Goal: Contribute content: Add original content to the website for others to see

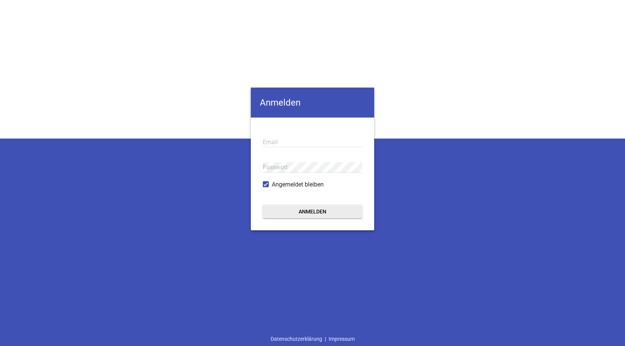
type input "[EMAIL_ADDRESS][DOMAIN_NAME]"
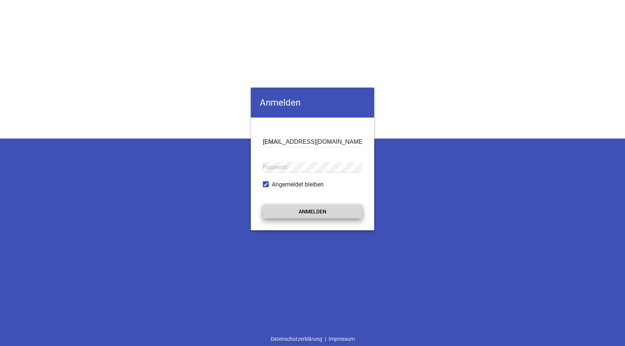
click at [300, 211] on button "Anmelden" at bounding box center [312, 210] width 99 height 13
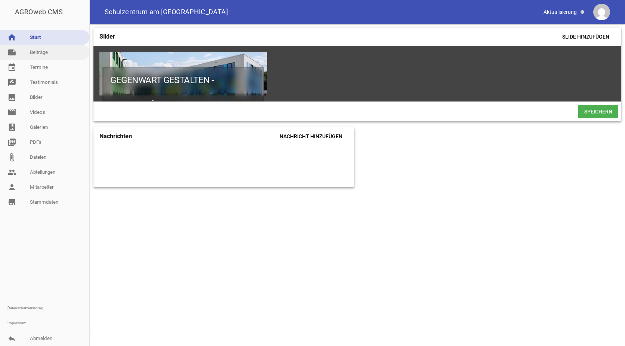
click at [43, 53] on link "note Beiträge" at bounding box center [44, 52] width 89 height 15
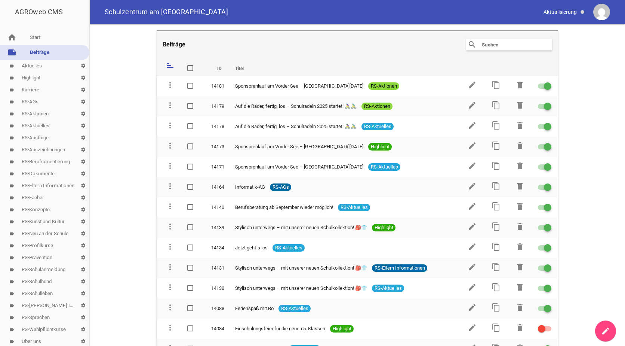
click at [37, 79] on link "label Highlight settings" at bounding box center [44, 78] width 89 height 12
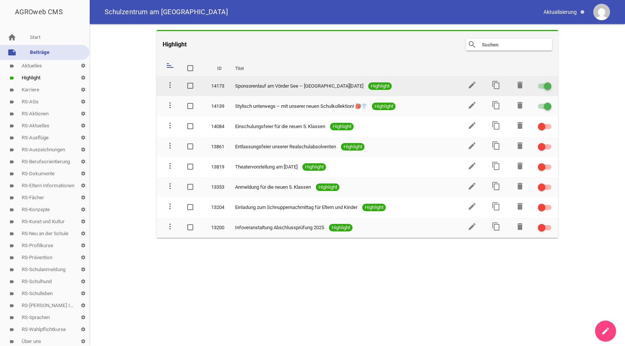
click at [548, 85] on span at bounding box center [547, 86] width 3 height 3
click at [549, 82] on input "checkbox" at bounding box center [549, 82] width 0 height 0
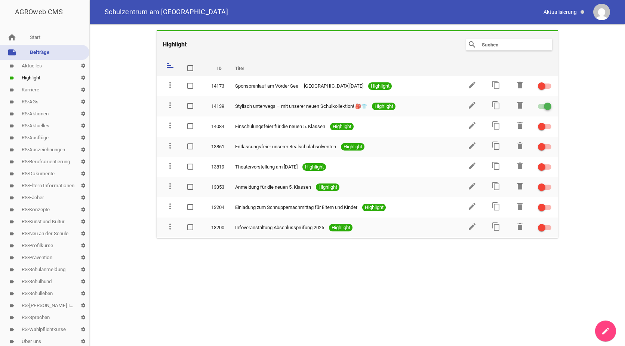
click at [31, 51] on link "note Beiträge" at bounding box center [44, 52] width 89 height 15
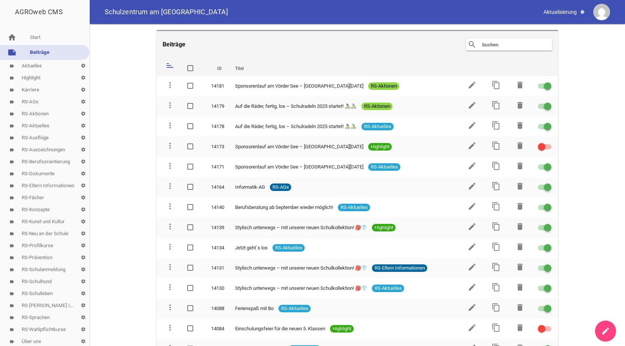
click at [37, 124] on link "label RS-Aktuelles settings" at bounding box center [44, 126] width 89 height 12
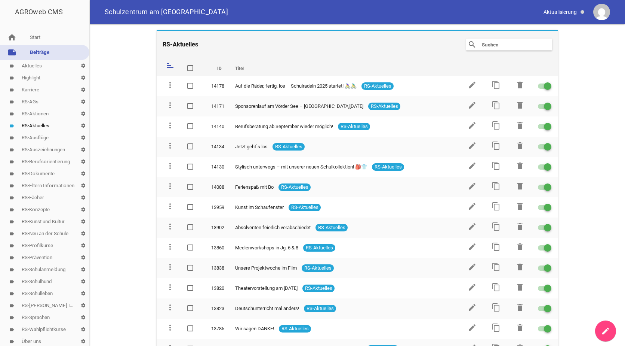
click at [601, 331] on link "create" at bounding box center [605, 330] width 21 height 21
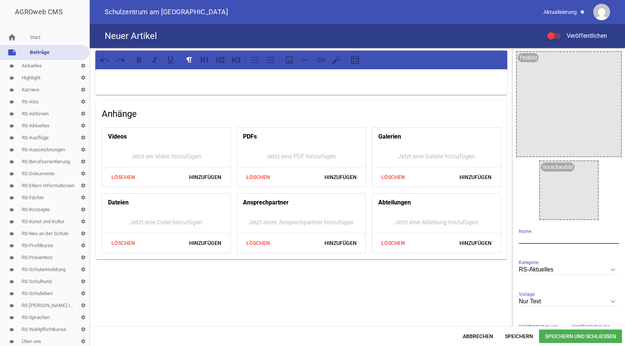
click at [525, 238] on input "text" at bounding box center [569, 238] width 100 height 10
paste input "Nachhaltigkeit trifft Tierschutz: Siebtklässler der Findorff-Realschule besuchen"
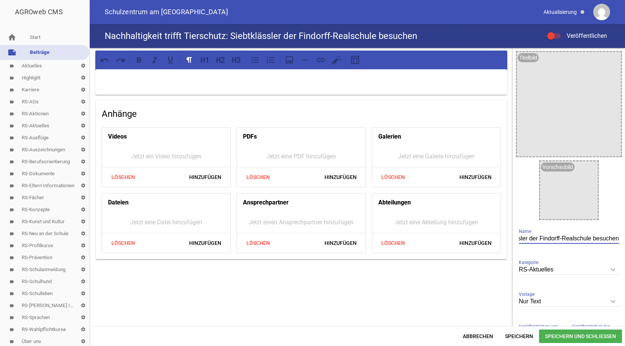
click at [588, 239] on input "Nachhaltigkeit trifft Tierschutz: Siebtklässler der Findorff-Realschule besuchen" at bounding box center [569, 238] width 100 height 10
click at [615, 239] on input "Nachhaltigkeit trifft Tierschutz: Siebtklässler besuchen" at bounding box center [569, 238] width 100 height 10
type input "Nachhaltigkeit trifft Tierschutz: Siebtklässler besuchen "Initiative Katzenwaise"
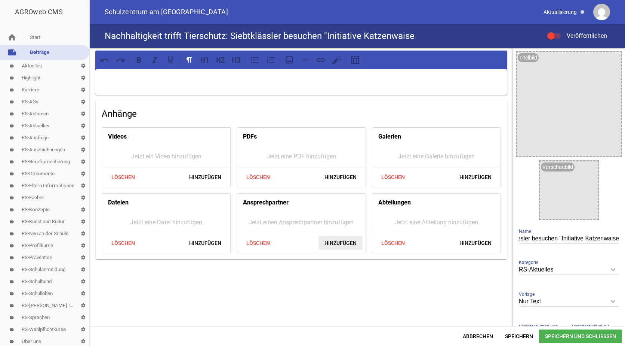
scroll to position [0, 0]
click at [333, 242] on span "Hinzufügen" at bounding box center [341, 242] width 44 height 13
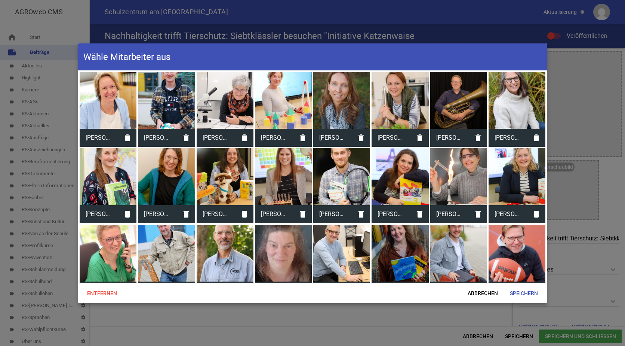
click at [339, 98] on div at bounding box center [341, 100] width 57 height 57
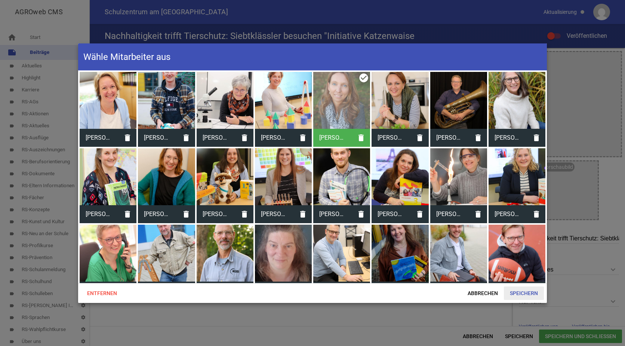
click at [516, 294] on span "Speichern" at bounding box center [524, 292] width 40 height 13
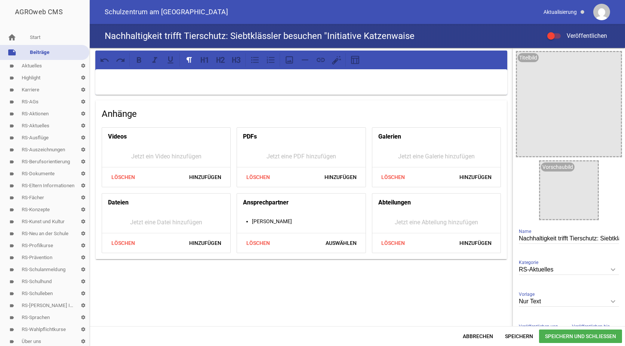
click at [611, 302] on icon "keyboard_arrow_down" at bounding box center [613, 301] width 12 height 12
click at [611, 302] on input "Nur Text" at bounding box center [569, 301] width 100 height 10
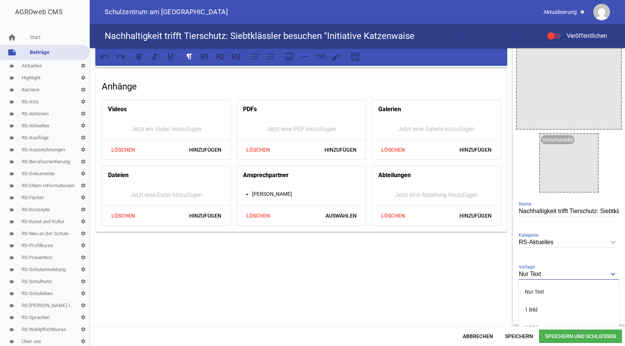
scroll to position [59, 0]
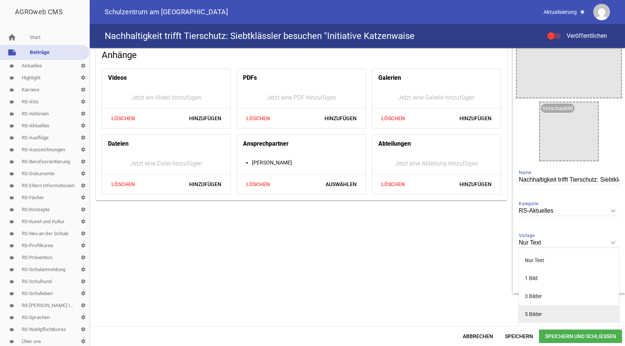
click at [528, 312] on li "5 Bilder" at bounding box center [569, 314] width 100 height 18
type input "5 Bilder"
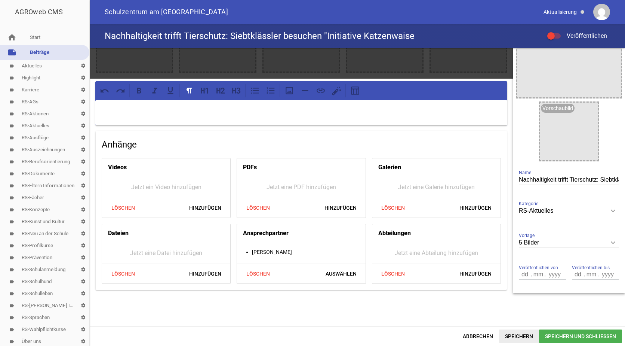
click at [518, 335] on span "Speichern" at bounding box center [519, 335] width 40 height 13
click at [101, 105] on p at bounding box center [302, 109] width 402 height 9
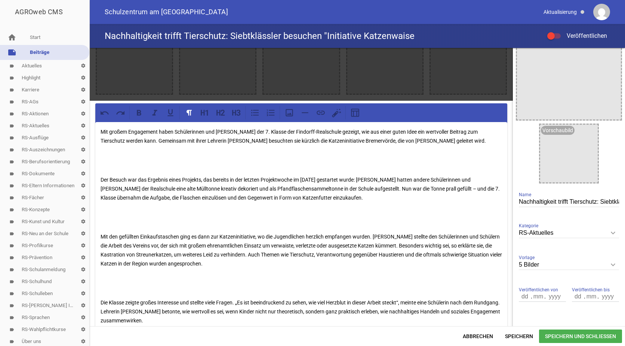
scroll to position [0, 0]
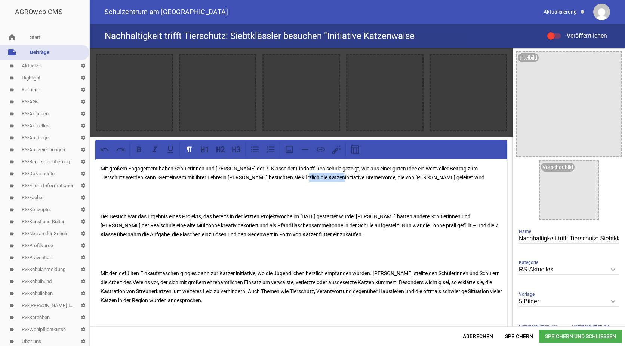
drag, startPoint x: 324, startPoint y: 176, endPoint x: 289, endPoint y: 177, distance: 34.4
click at [289, 177] on p "Mit großem Engagement haben Schülerinnen und Schüler der 7. Klasse der Findorff…" at bounding box center [302, 173] width 402 height 18
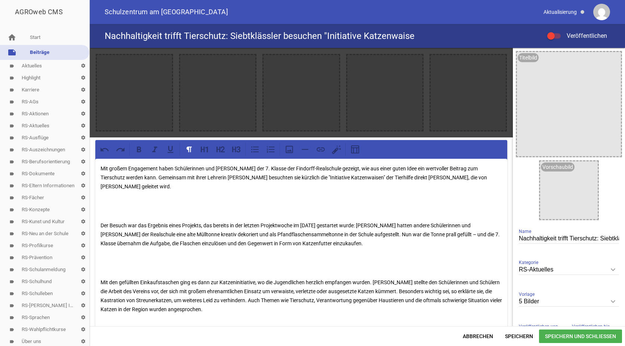
click at [104, 215] on div "Mit großem Engagement haben Schülerinnen und Schüler der 7. Klasse der Findorff…" at bounding box center [301, 294] width 412 height 271
click at [101, 217] on div "Mit großem Engagement haben Schülerinnen und Schüler der 7. Klasse der Findorff…" at bounding box center [301, 294] width 412 height 271
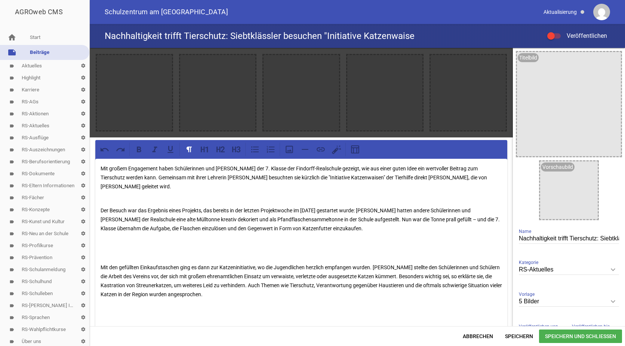
click at [104, 257] on div "Mit großem Engagement haben Schülerinnen und Schüler der 7. Klasse der Findorff…" at bounding box center [301, 287] width 412 height 256
click at [101, 256] on p at bounding box center [302, 248] width 402 height 18
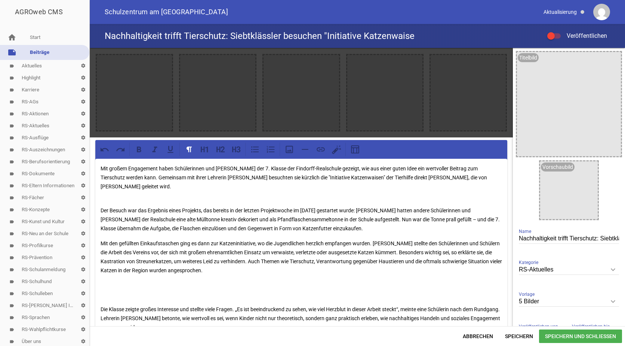
click at [102, 200] on p "Der Besuch war das Ergebnis eines Projekts, das bereits in der letzten Projektw…" at bounding box center [302, 215] width 402 height 36
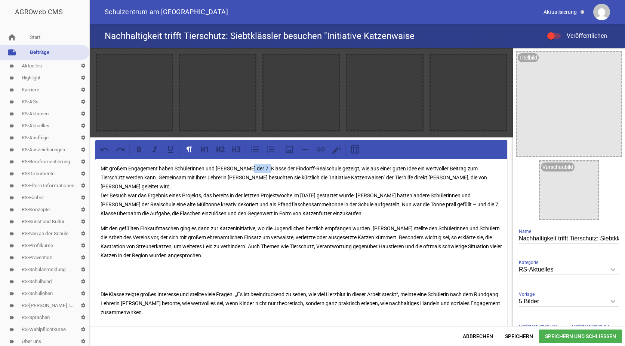
drag, startPoint x: 245, startPoint y: 168, endPoint x: 266, endPoint y: 166, distance: 20.6
click at [266, 166] on p "Mit großem Engagement haben Schülerinnen und Schüler der 7. Klasse der Findorff…" at bounding box center [302, 191] width 402 height 54
click at [141, 149] on icon at bounding box center [139, 149] width 10 height 10
drag, startPoint x: 288, startPoint y: 175, endPoint x: 346, endPoint y: 174, distance: 57.2
click at [346, 174] on p "Mit großem Engagement haben Schülerinnen und Schüler der 7. Klasse der Findorff…" at bounding box center [302, 191] width 402 height 54
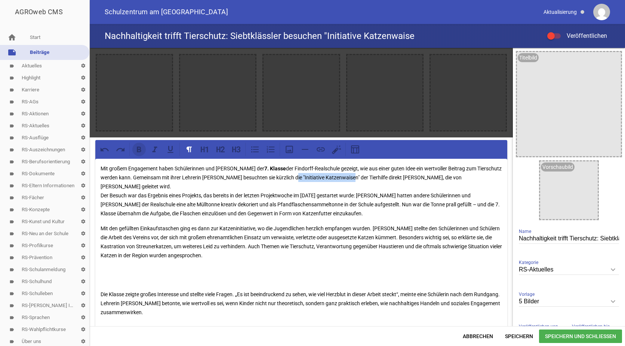
click at [140, 150] on icon at bounding box center [139, 150] width 4 height 6
click at [317, 198] on p "Mit großem Engagement haben Schülerinnen und Schüler der 7. Klasse der Findorff…" at bounding box center [302, 191] width 402 height 54
drag, startPoint x: 264, startPoint y: 192, endPoint x: 325, endPoint y: 190, distance: 61.4
click at [325, 190] on p "Mit großem Engagement haben Schülerinnen und Schüler der 7. Klasse der Findorff…" at bounding box center [302, 191] width 402 height 54
click at [143, 147] on icon at bounding box center [139, 149] width 10 height 10
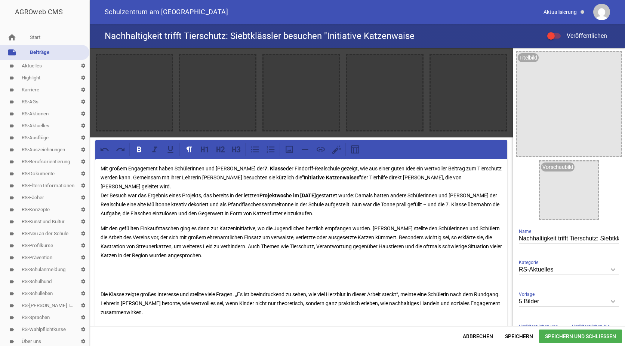
click at [313, 205] on p "Mit großem Engagement haben Schülerinnen und Schüler der 7. Klasse der Findorff…" at bounding box center [302, 191] width 402 height 54
drag, startPoint x: 255, startPoint y: 225, endPoint x: 221, endPoint y: 225, distance: 34.8
click at [221, 225] on p "Mit den gefüllten Einkaufstaschen ging es dann zur Katzeninitiative, wo die Jug…" at bounding box center [302, 242] width 402 height 36
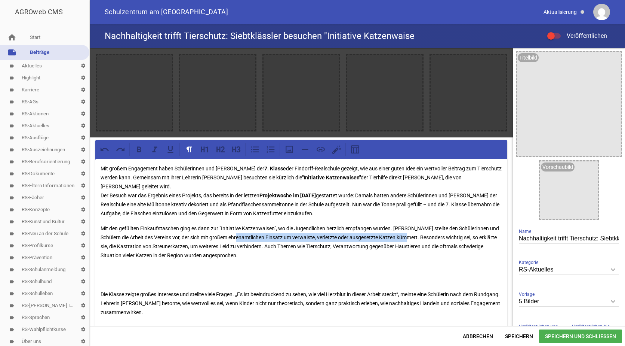
drag, startPoint x: 241, startPoint y: 236, endPoint x: 410, endPoint y: 238, distance: 169.4
click at [410, 238] on p "Mit den gefüllten Einkaufstaschen ging es dann zur "Initiative Katzenwaisen", w…" at bounding box center [302, 242] width 402 height 36
click at [137, 148] on icon at bounding box center [139, 150] width 4 height 6
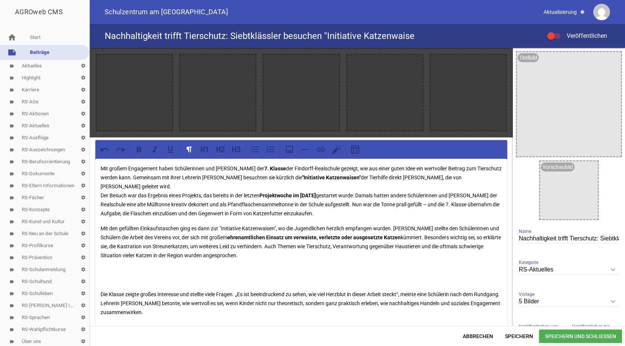
click at [328, 227] on p "Mit den gefüllten Einkaufstaschen ging es dann zur "Initiative Katzenwaisen", w…" at bounding box center [302, 242] width 402 height 36
drag, startPoint x: 137, startPoint y: 245, endPoint x: 206, endPoint y: 243, distance: 69.2
click at [206, 243] on p "Mit den gefüllten Einkaufstaschen ging es dann zur "Initiative Katzenwaisen", w…" at bounding box center [302, 242] width 402 height 36
click at [140, 150] on icon at bounding box center [139, 150] width 4 height 6
click at [245, 223] on div "Mit großem Engagement haben Schülerinnen und Schüler der 7. Klasse der Findorff…" at bounding box center [301, 267] width 412 height 217
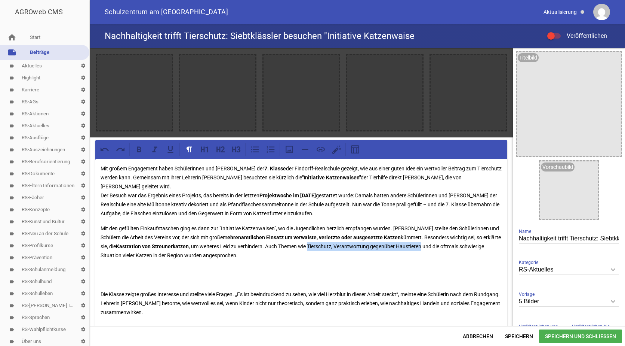
drag, startPoint x: 328, startPoint y: 244, endPoint x: 442, endPoint y: 244, distance: 113.7
click at [442, 244] on p "Mit den gefüllten Einkaufstaschen ging es dann zur "Initiative Katzenwaisen", w…" at bounding box center [302, 242] width 402 height 36
click at [138, 147] on icon at bounding box center [139, 150] width 4 height 6
click at [364, 278] on p at bounding box center [302, 275] width 402 height 18
click at [105, 282] on p at bounding box center [302, 275] width 402 height 18
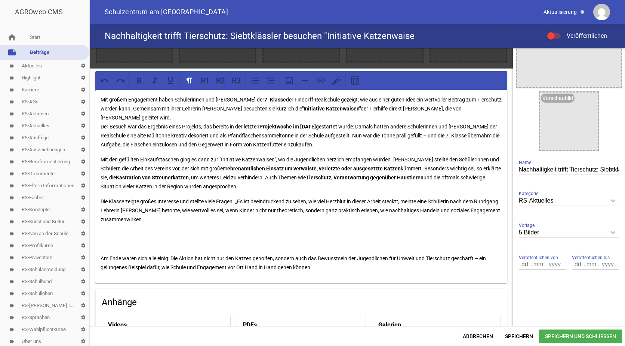
scroll to position [75, 0]
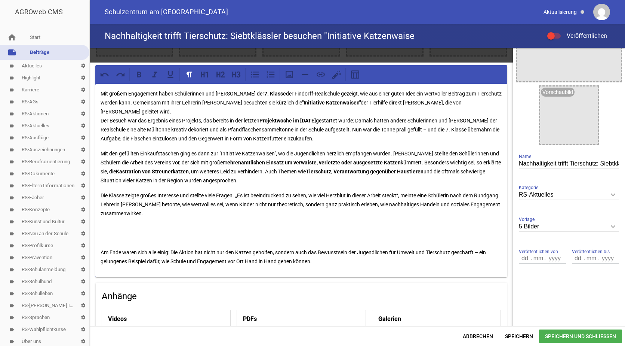
click at [182, 203] on p "Die Klasse zeigte großes Interesse und stellte viele Fragen. „Es ist beeindruck…" at bounding box center [302, 204] width 402 height 27
drag, startPoint x: 391, startPoint y: 203, endPoint x: 172, endPoint y: 211, distance: 219.3
click at [172, 211] on p "Die Klasse zeigte großes Interesse und stellte viele Fragen. „Es ist beeindruck…" at bounding box center [302, 204] width 402 height 27
click at [135, 73] on icon at bounding box center [139, 75] width 10 height 10
click at [186, 237] on p at bounding box center [302, 233] width 402 height 18
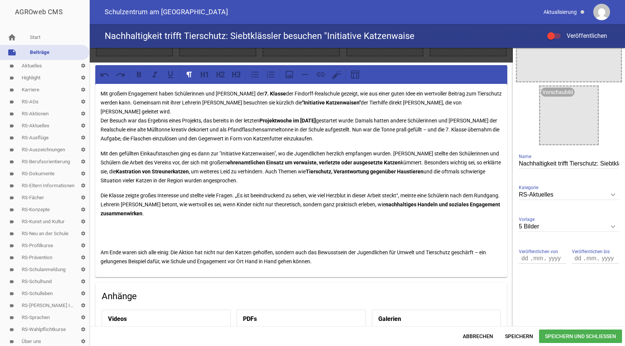
click at [102, 244] on div "Mit großem Engagement haben Schülerinnen und Schüler der 7. Klasse der Findorff…" at bounding box center [301, 180] width 412 height 193
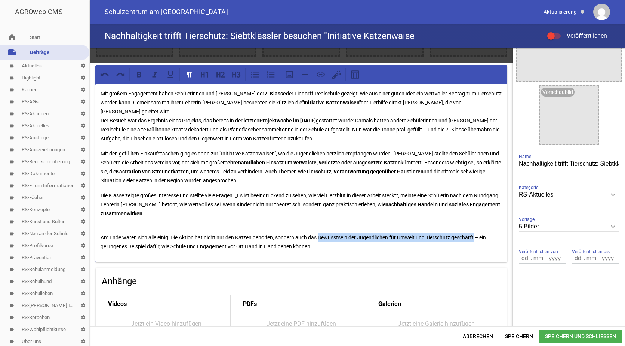
drag, startPoint x: 321, startPoint y: 235, endPoint x: 478, endPoint y: 236, distance: 156.7
click at [478, 236] on p "Am Ende waren sich alle einig: Die Aktion hat nicht nur den Katzen geholfen, so…" at bounding box center [302, 237] width 402 height 27
click at [138, 73] on icon at bounding box center [139, 75] width 4 height 6
click at [362, 185] on div "Mit großem Engagement haben Schülerinnen und Schüler der 7. Klasse der Findorff…" at bounding box center [301, 173] width 412 height 178
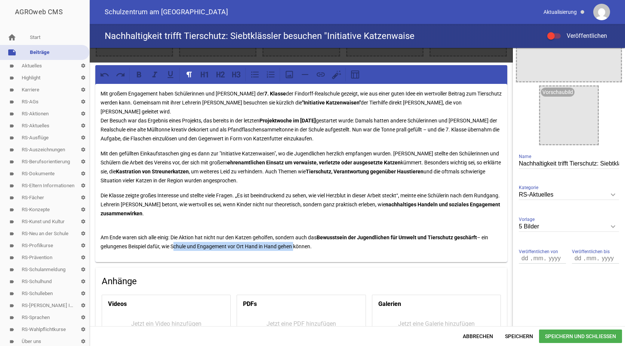
drag, startPoint x: 172, startPoint y: 245, endPoint x: 294, endPoint y: 248, distance: 121.2
click at [294, 248] on p "Am Ende waren sich alle einig: Die Aktion hat nicht nur den Katzen geholfen, so…" at bounding box center [302, 237] width 402 height 27
click at [138, 72] on icon at bounding box center [139, 75] width 4 height 6
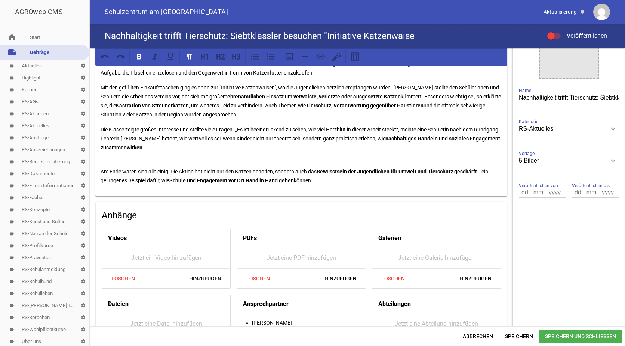
scroll to position [150, 0]
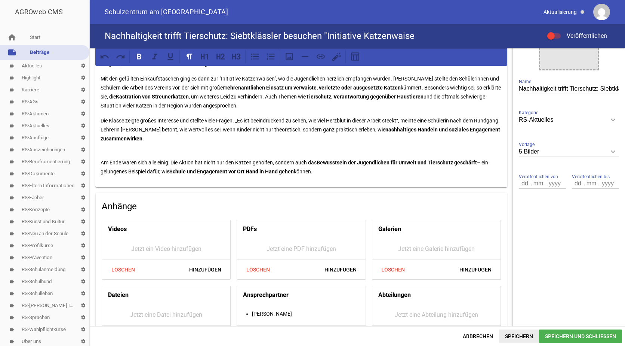
click at [517, 335] on span "Speichern" at bounding box center [519, 335] width 40 height 13
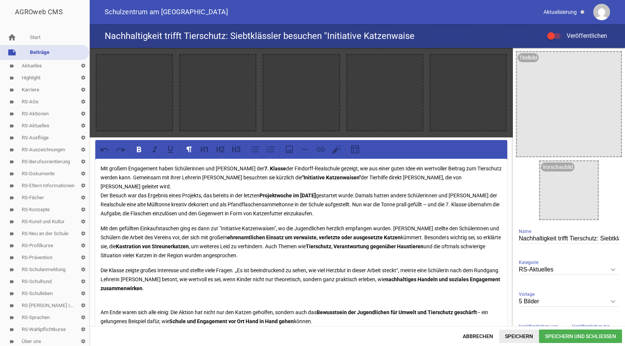
click at [524, 331] on span "Speichern" at bounding box center [519, 335] width 40 height 13
drag, startPoint x: 526, startPoint y: 334, endPoint x: 498, endPoint y: 313, distance: 35.5
click at [526, 334] on span "Speichern" at bounding box center [519, 335] width 40 height 13
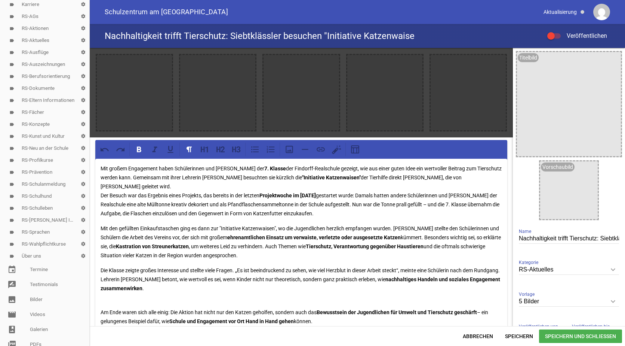
scroll to position [95, 0]
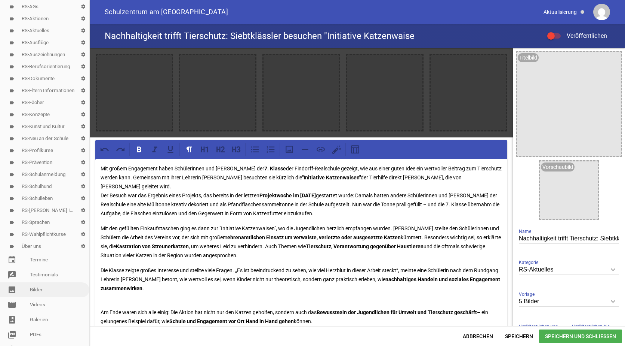
click at [40, 287] on link "image Bilder" at bounding box center [44, 289] width 89 height 15
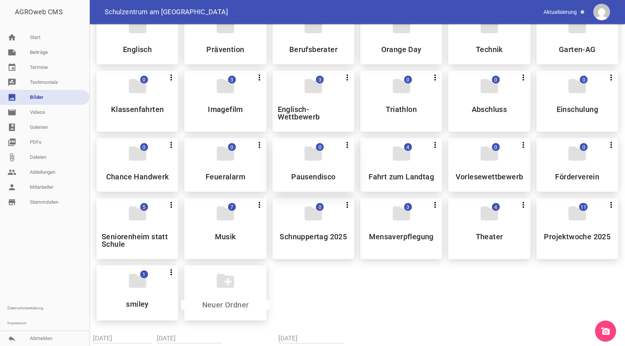
scroll to position [374, 0]
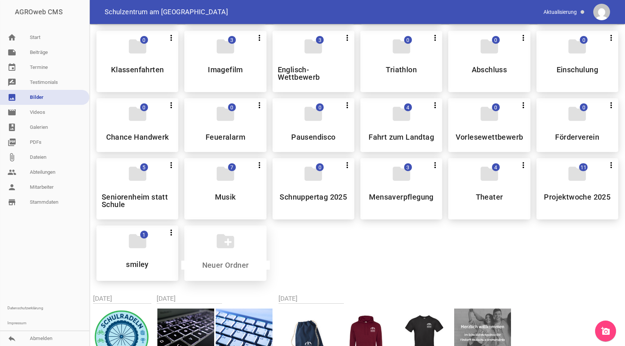
click at [217, 268] on input at bounding box center [225, 264] width 89 height 9
type input "Initiative Katzenwaisen"
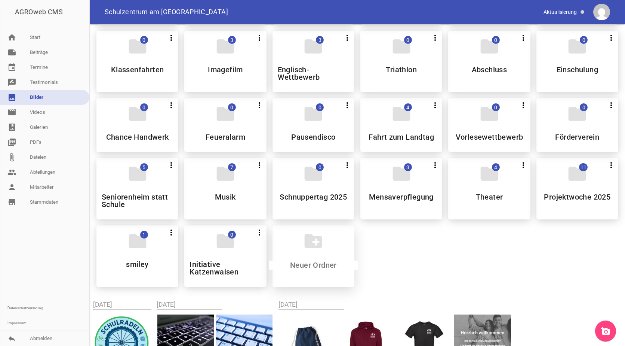
click at [217, 268] on h5 "Initiative Katzenwaisen" at bounding box center [225, 267] width 71 height 15
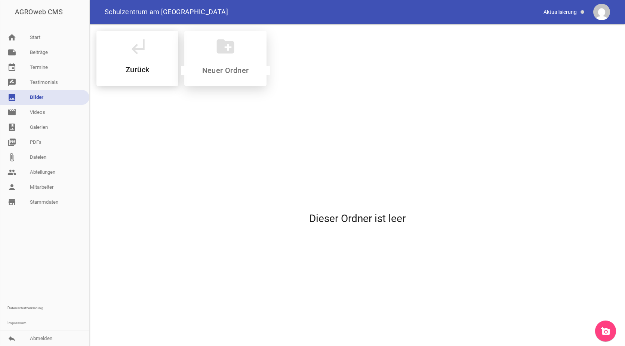
click at [226, 66] on input at bounding box center [225, 70] width 89 height 9
type input "[DATE]"
click at [226, 66] on h5 "[DATE]" at bounding box center [225, 69] width 22 height 7
click at [132, 66] on h5 "Zurück" at bounding box center [138, 69] width 24 height 7
click at [221, 58] on div "folder 0 more_vert Teilen Bearbeiten Löschen August 2025" at bounding box center [225, 58] width 82 height 55
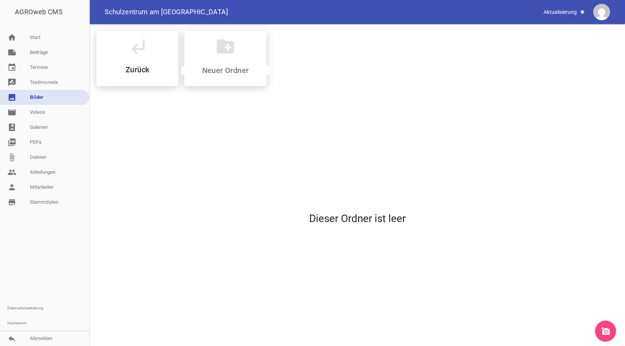
click at [613, 327] on link "add_a_photo" at bounding box center [605, 330] width 21 height 21
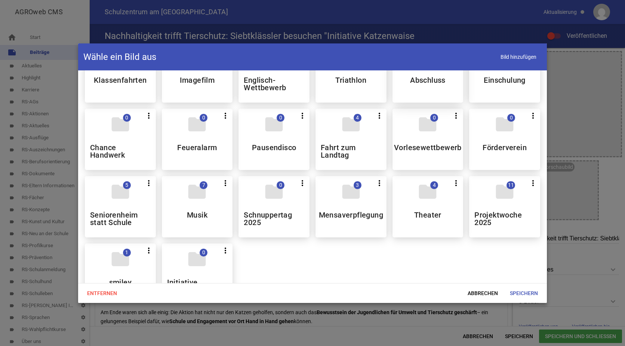
scroll to position [524, 0]
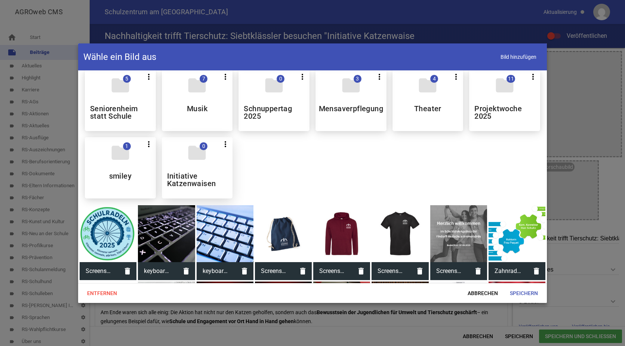
click at [192, 163] on div "folder 0 more_vert Teilen Bearbeiten Löschen Initiative Katzenwaisen" at bounding box center [197, 167] width 71 height 61
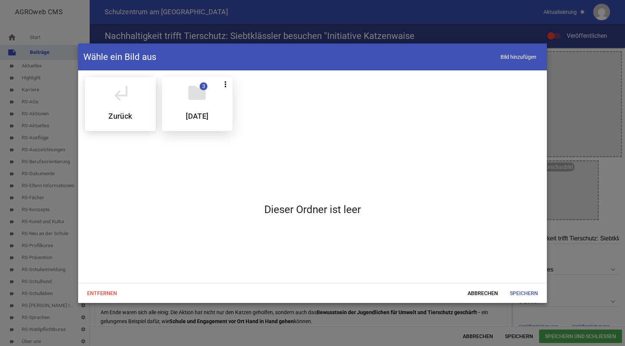
click at [188, 117] on h5 "[DATE]" at bounding box center [197, 115] width 22 height 7
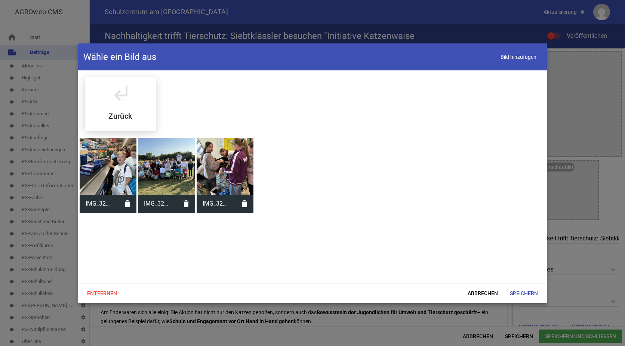
click at [242, 155] on div at bounding box center [225, 166] width 57 height 57
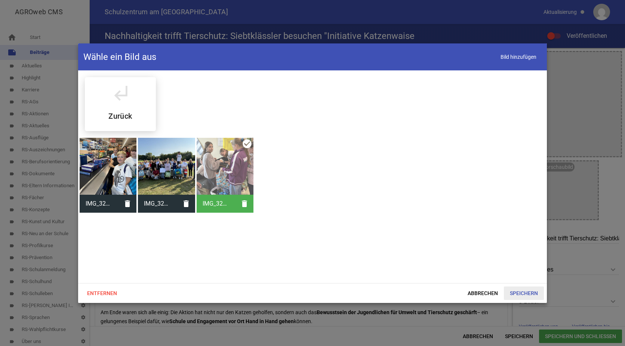
click at [527, 291] on span "Speichern" at bounding box center [524, 292] width 40 height 13
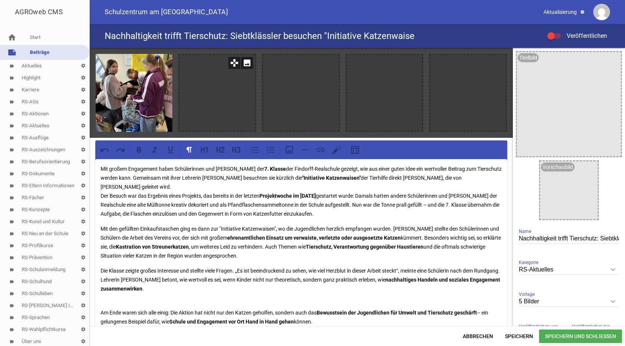
click at [245, 63] on icon "image" at bounding box center [247, 63] width 12 height 12
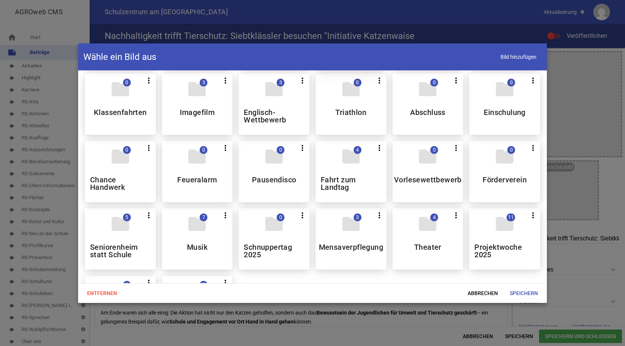
scroll to position [449, 0]
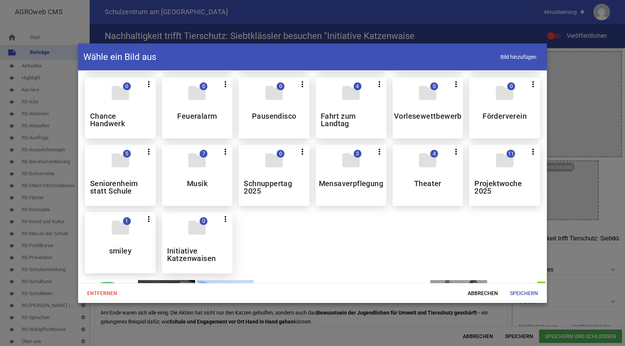
click at [194, 237] on icon "folder" at bounding box center [197, 227] width 21 height 21
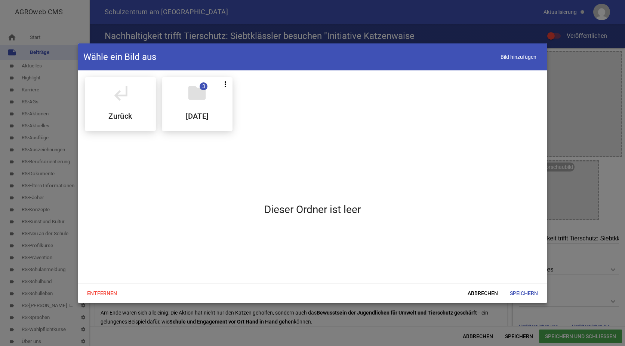
scroll to position [0, 0]
click at [192, 105] on div "folder 3 more_vert Teilen Bearbeiten Löschen August 2025" at bounding box center [197, 104] width 71 height 54
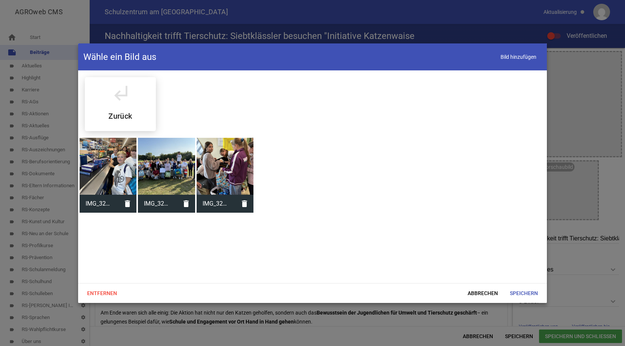
click at [177, 163] on div at bounding box center [166, 166] width 57 height 57
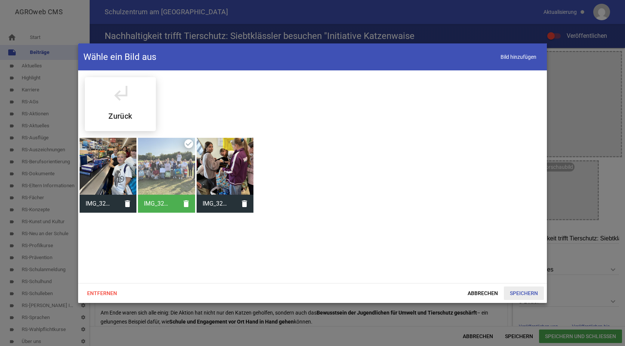
click at [527, 289] on span "Speichern" at bounding box center [524, 292] width 40 height 13
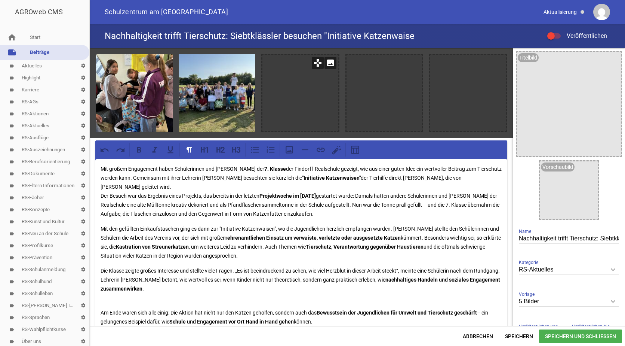
click at [327, 62] on icon "image" at bounding box center [331, 63] width 12 height 12
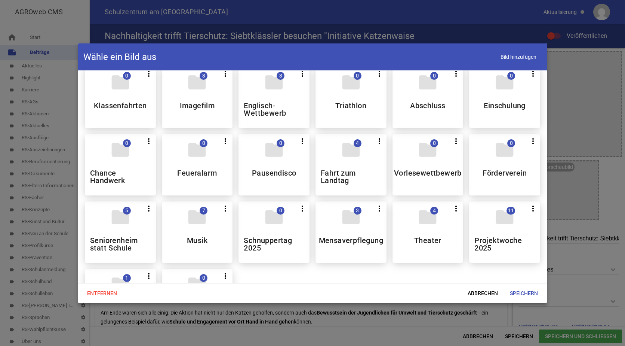
scroll to position [449, 0]
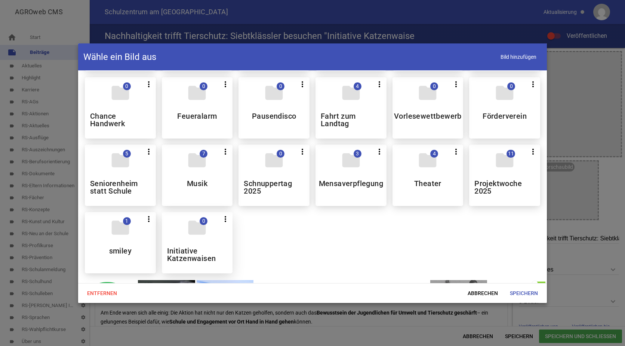
click at [197, 237] on icon "folder" at bounding box center [197, 227] width 21 height 21
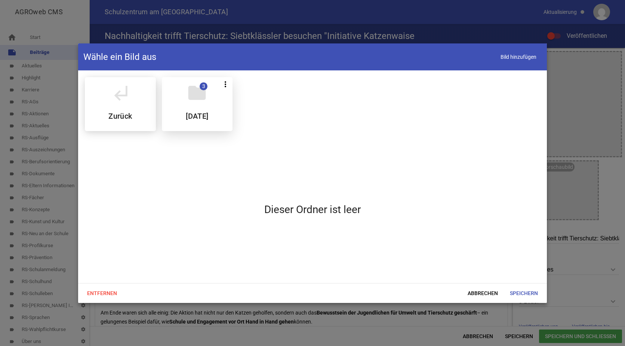
click at [187, 96] on icon "folder" at bounding box center [197, 92] width 21 height 21
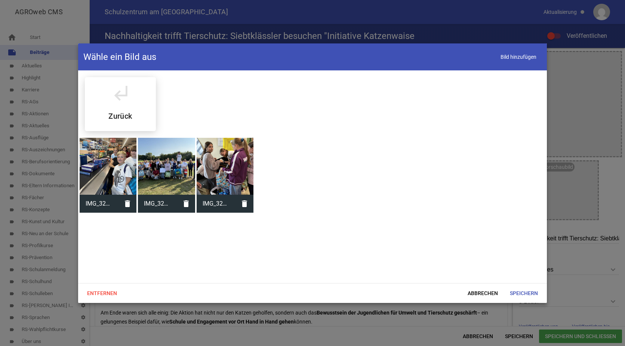
click at [105, 158] on div at bounding box center [108, 166] width 57 height 57
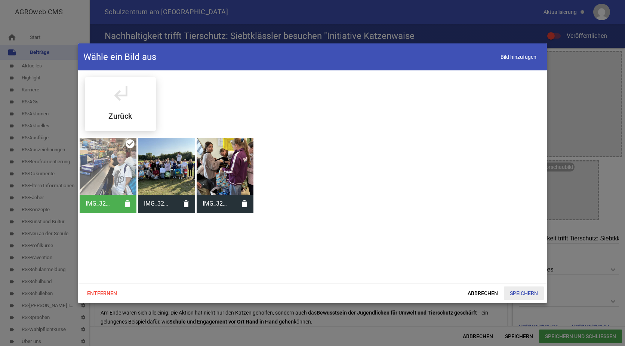
click at [524, 297] on span "Speichern" at bounding box center [524, 292] width 40 height 13
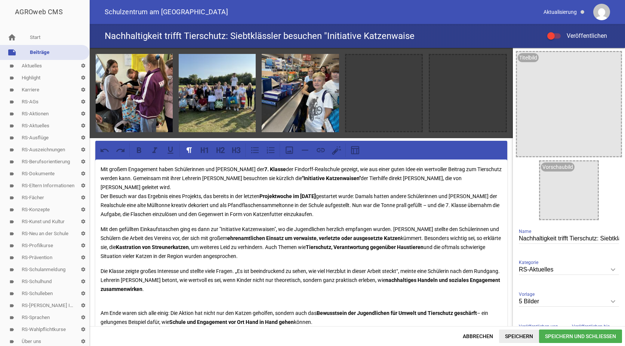
click at [514, 336] on span "Speichern" at bounding box center [519, 335] width 40 height 13
drag, startPoint x: 515, startPoint y: 335, endPoint x: 508, endPoint y: 333, distance: 6.9
click at [515, 335] on span "Speichern" at bounding box center [519, 335] width 40 height 13
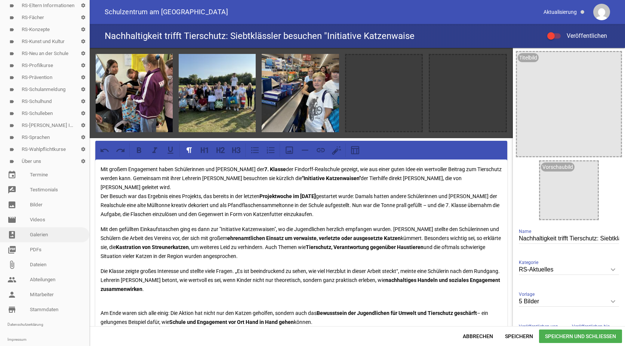
scroll to position [187, 0]
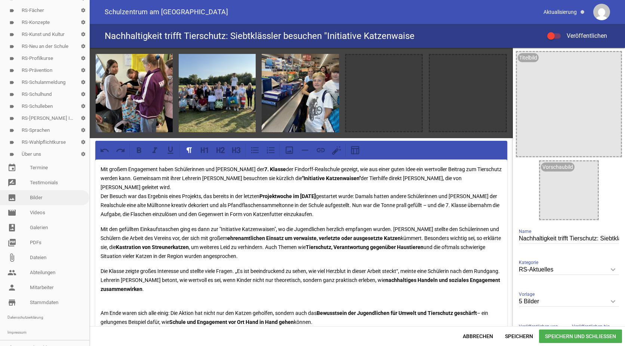
click at [34, 196] on link "image Bilder" at bounding box center [44, 197] width 89 height 15
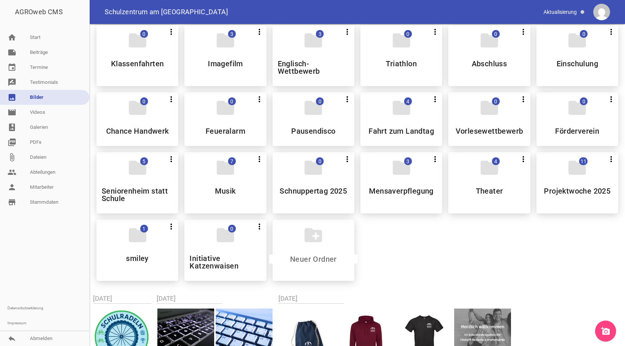
scroll to position [449, 0]
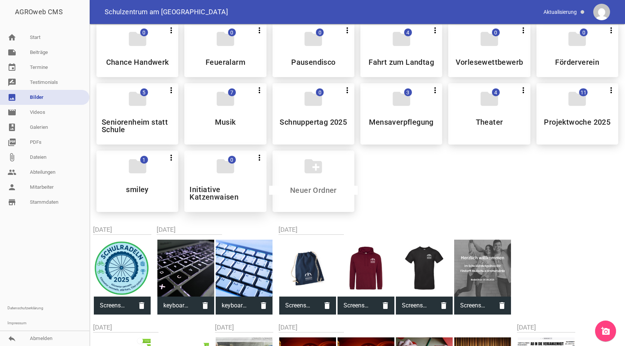
click at [226, 183] on div "folder 0 more_vert Teilen Bearbeiten Löschen Initiative Katzenwaisen" at bounding box center [225, 180] width 82 height 61
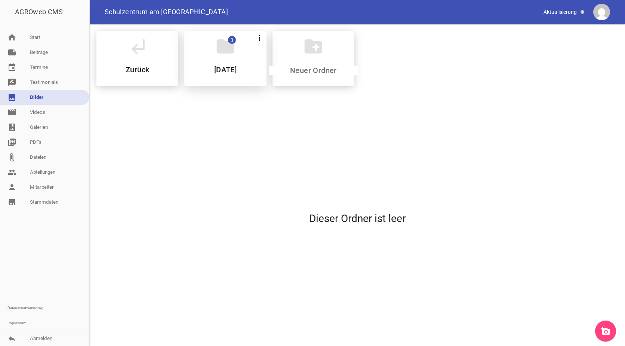
click at [230, 70] on h5 "[DATE]" at bounding box center [225, 69] width 22 height 7
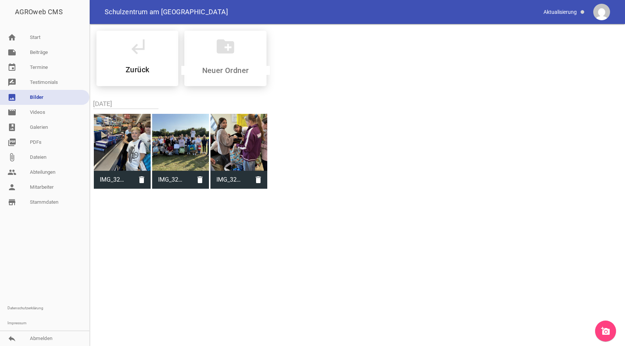
click at [606, 328] on icon "add_a_photo" at bounding box center [605, 330] width 9 height 9
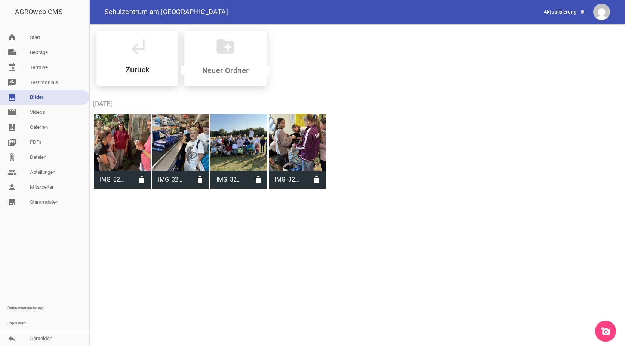
click at [610, 328] on icon "add_a_photo" at bounding box center [605, 330] width 9 height 9
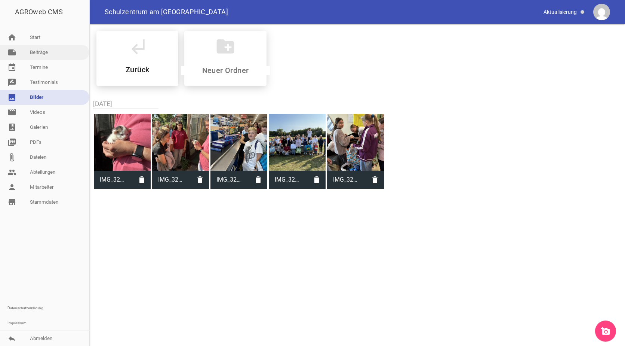
click at [54, 52] on link "note Beiträge" at bounding box center [44, 52] width 89 height 15
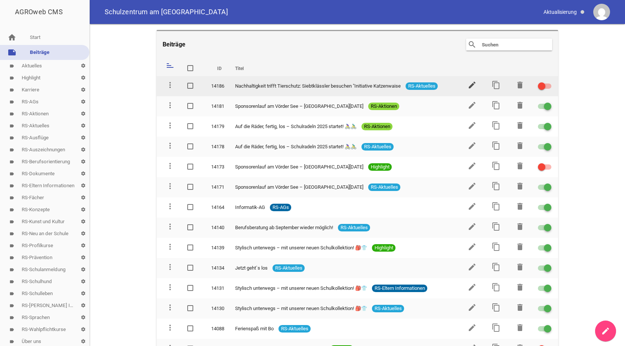
click at [469, 85] on icon "edit" at bounding box center [472, 84] width 9 height 9
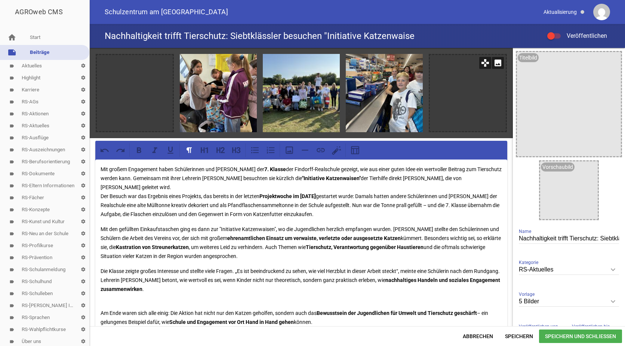
click at [495, 61] on icon "image" at bounding box center [498, 63] width 12 height 12
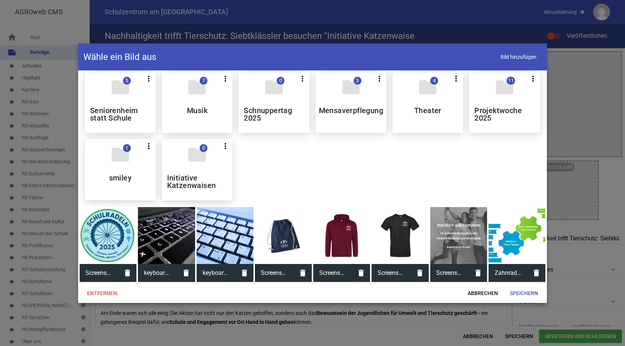
scroll to position [524, 0]
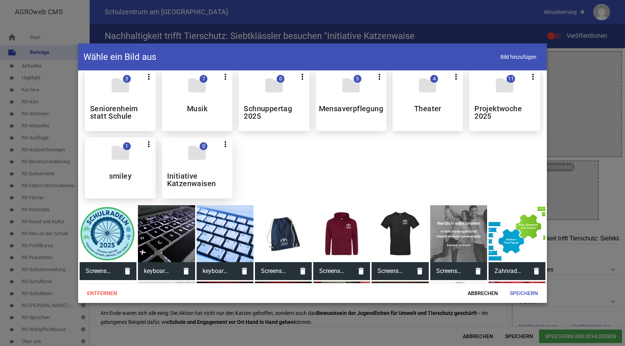
click at [193, 165] on div "folder 0 more_vert Teilen Bearbeiten Löschen Initiative Katzenwaisen" at bounding box center [197, 167] width 71 height 61
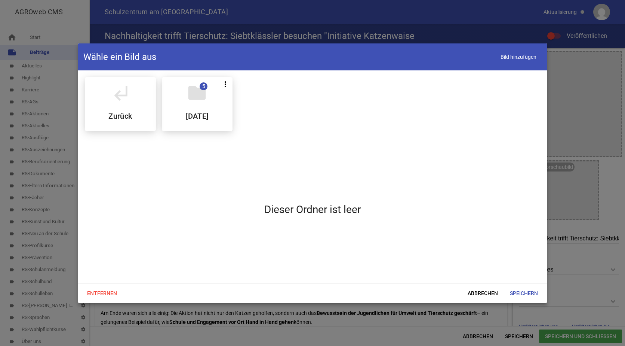
scroll to position [0, 0]
click at [192, 118] on h5 "[DATE]" at bounding box center [197, 115] width 22 height 7
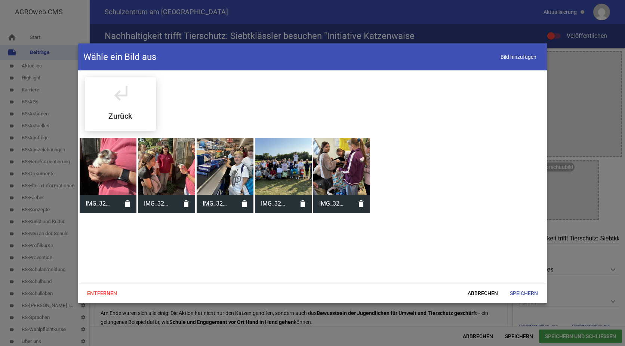
click at [109, 155] on div at bounding box center [108, 166] width 57 height 57
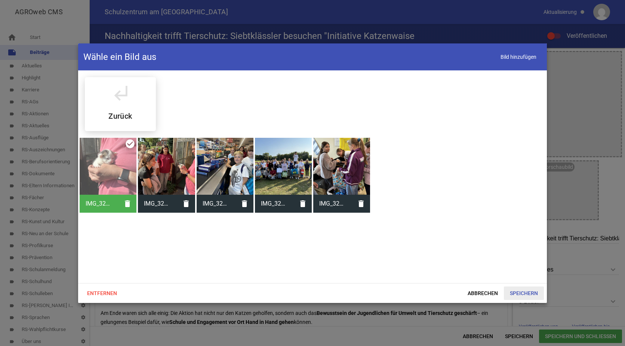
click at [524, 290] on span "Speichern" at bounding box center [524, 292] width 40 height 13
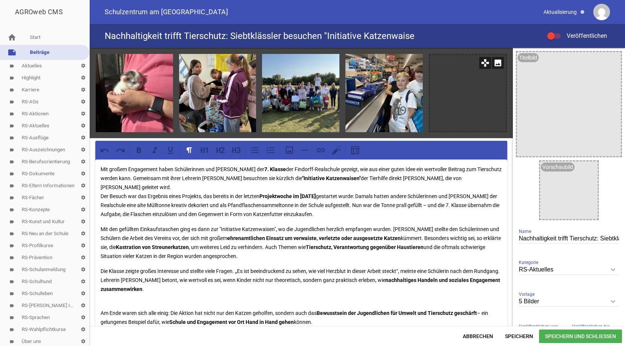
click at [494, 62] on icon "image" at bounding box center [498, 63] width 12 height 12
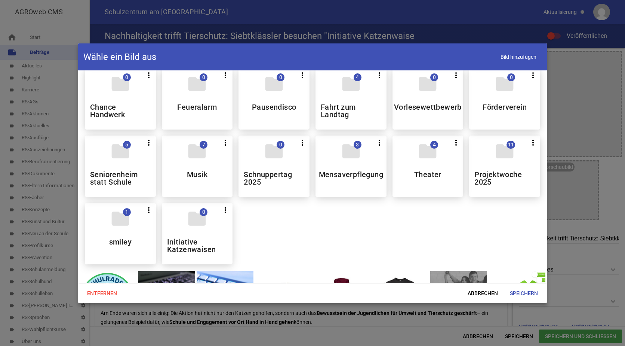
scroll to position [524, 0]
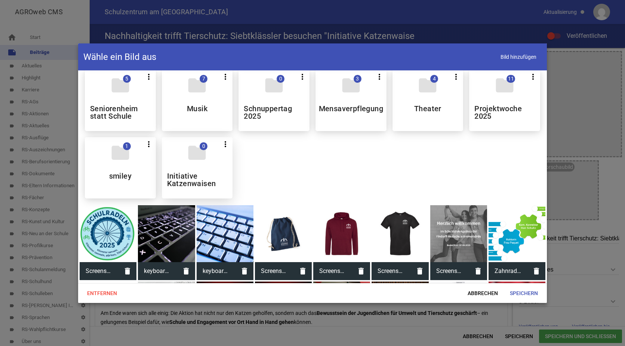
click at [180, 150] on div "folder 0 more_vert Teilen Bearbeiten Löschen Initiative Katzenwaisen" at bounding box center [197, 167] width 71 height 61
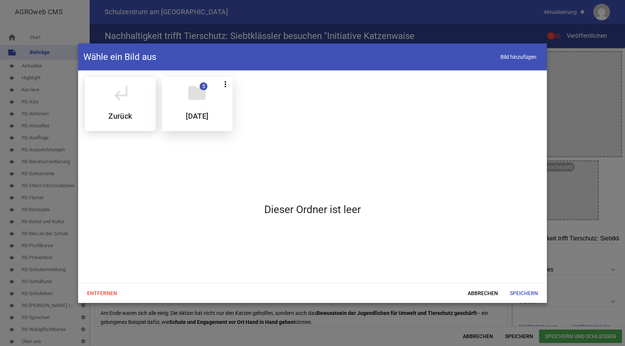
click at [189, 108] on div "folder 5 more_vert Teilen Bearbeiten Löschen [DATE]" at bounding box center [197, 104] width 71 height 54
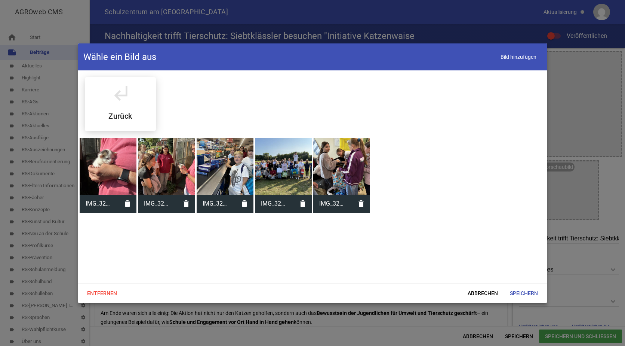
click at [116, 163] on div at bounding box center [108, 166] width 57 height 57
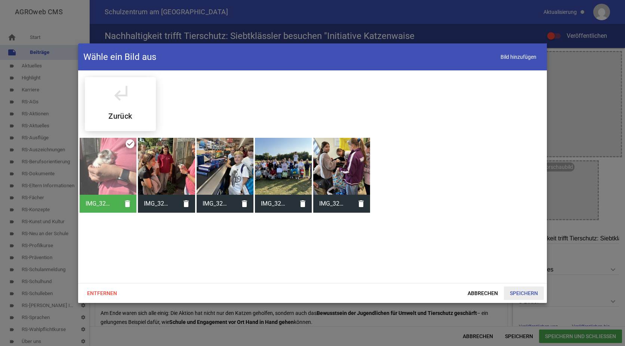
click at [522, 290] on span "Speichern" at bounding box center [524, 292] width 40 height 13
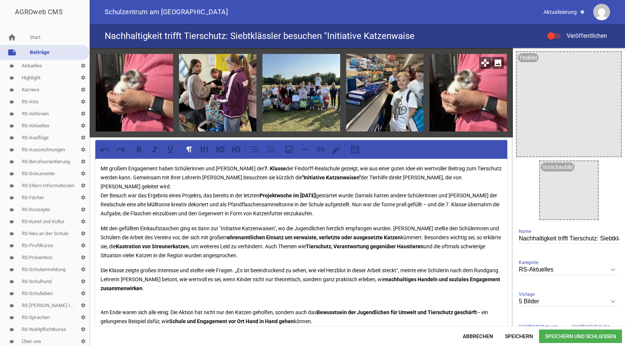
click at [496, 63] on icon "image" at bounding box center [498, 63] width 12 height 12
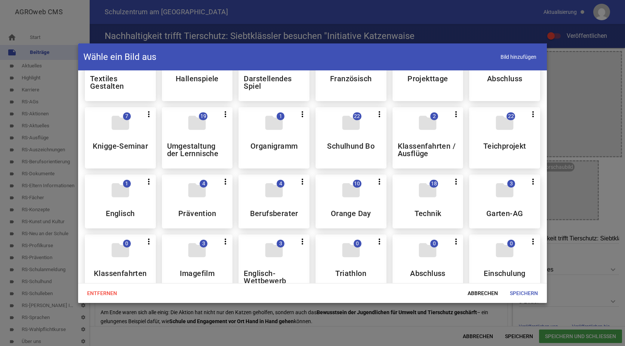
scroll to position [449, 0]
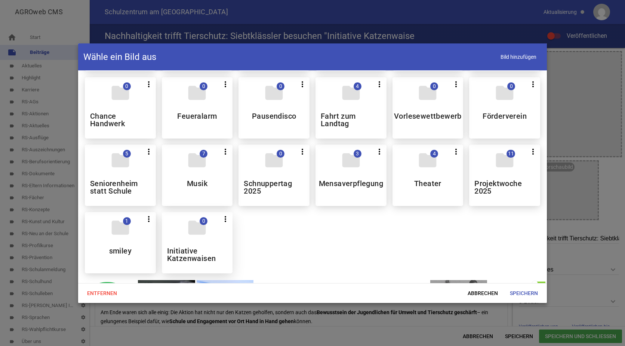
click at [205, 242] on div "folder 0 more_vert Teilen Bearbeiten Löschen Initiative Katzenwaisen" at bounding box center [197, 242] width 71 height 61
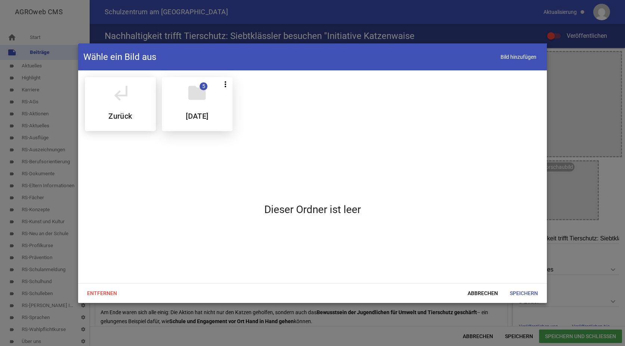
click at [191, 108] on div "folder 5 more_vert Teilen Bearbeiten Löschen [DATE]" at bounding box center [197, 104] width 71 height 54
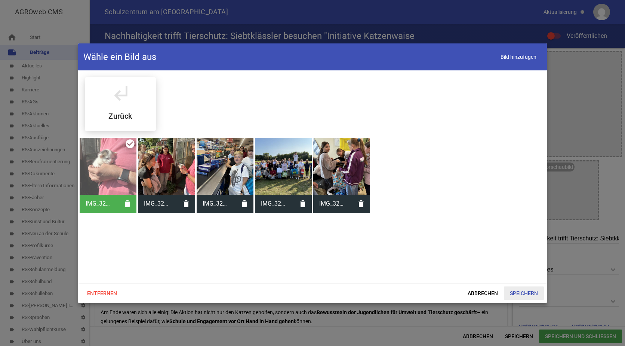
click at [521, 291] on span "Speichern" at bounding box center [524, 292] width 40 height 13
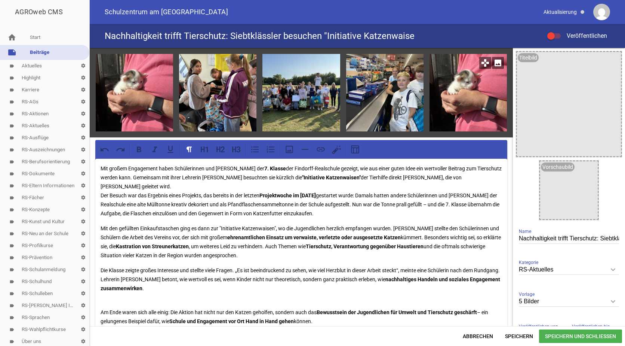
click at [495, 63] on icon "image" at bounding box center [498, 63] width 12 height 12
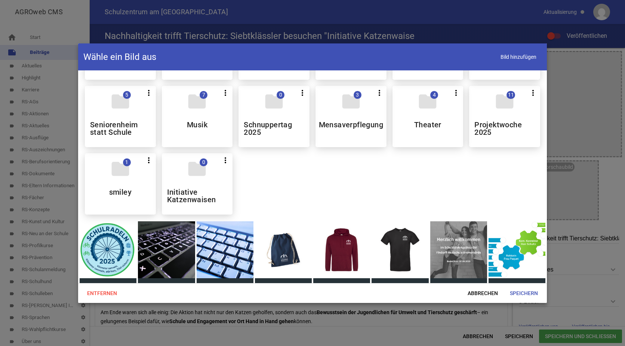
scroll to position [561, 0]
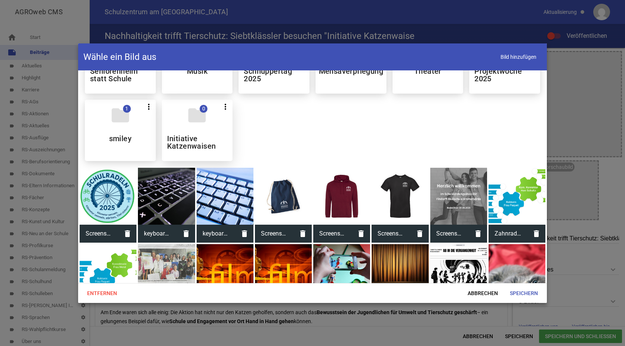
click at [191, 122] on icon "folder" at bounding box center [197, 115] width 21 height 21
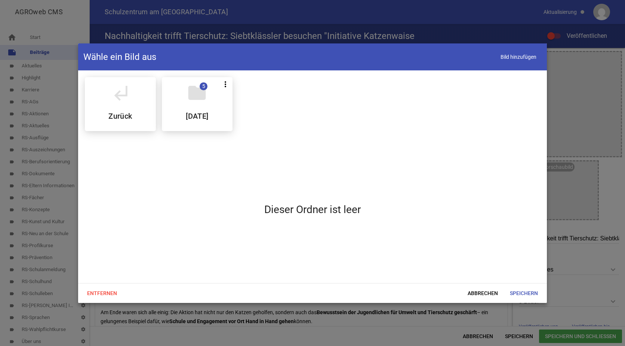
scroll to position [0, 0]
click at [192, 116] on h5 "[DATE]" at bounding box center [197, 115] width 22 height 7
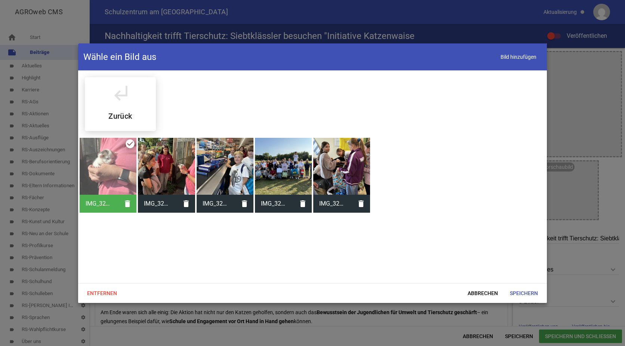
click at [168, 150] on div at bounding box center [166, 166] width 57 height 57
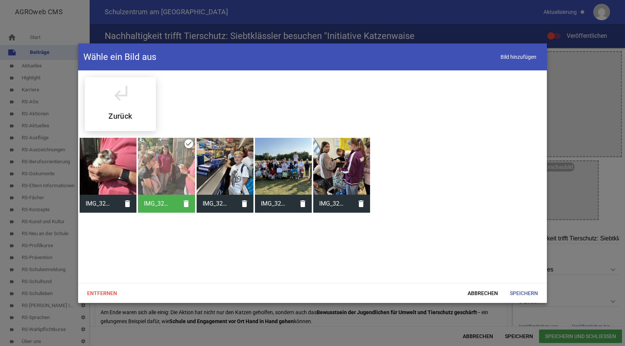
click at [522, 285] on div "Entfernen Abbrechen Speichern" at bounding box center [312, 293] width 469 height 20
click at [521, 291] on span "Speichern" at bounding box center [524, 292] width 40 height 13
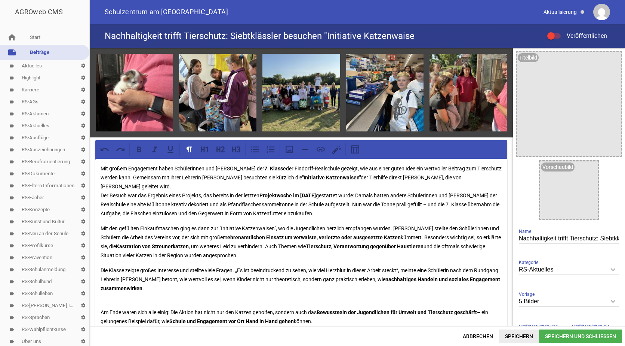
click at [511, 339] on span "Speichern" at bounding box center [519, 335] width 40 height 13
drag, startPoint x: 522, startPoint y: 336, endPoint x: 490, endPoint y: 326, distance: 32.9
click at [522, 336] on span "Speichern" at bounding box center [519, 335] width 40 height 13
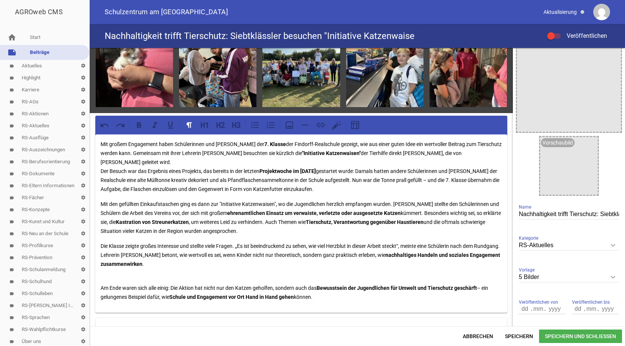
scroll to position [37, 0]
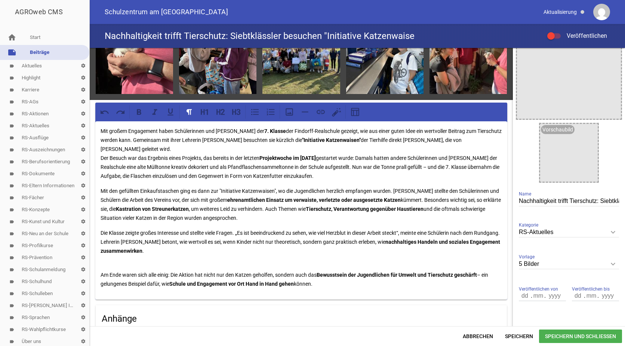
click at [27, 123] on link "label RS-Aktuelles settings" at bounding box center [44, 126] width 89 height 12
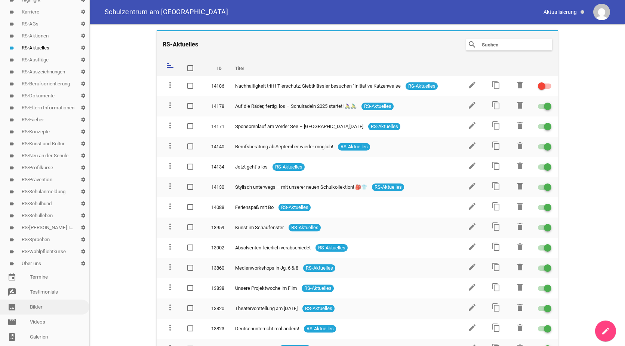
scroll to position [112, 0]
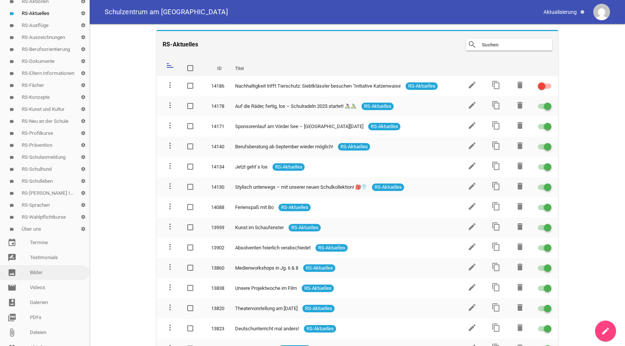
click at [39, 273] on link "image Bilder" at bounding box center [44, 272] width 89 height 15
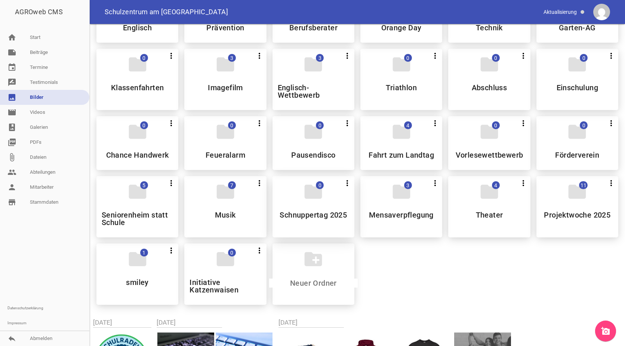
scroll to position [486, 0]
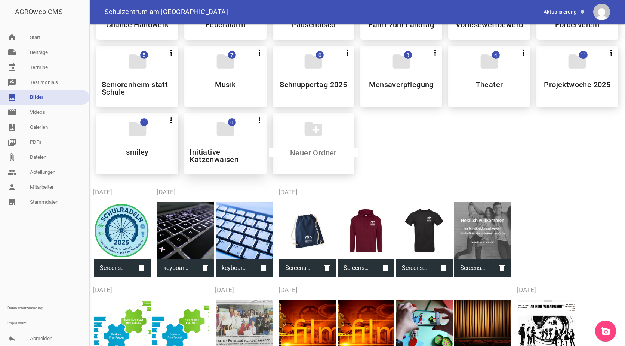
click at [233, 142] on div "folder 0 more_vert Teilen Bearbeiten Löschen Initiative Katzenwaisen" at bounding box center [225, 143] width 82 height 61
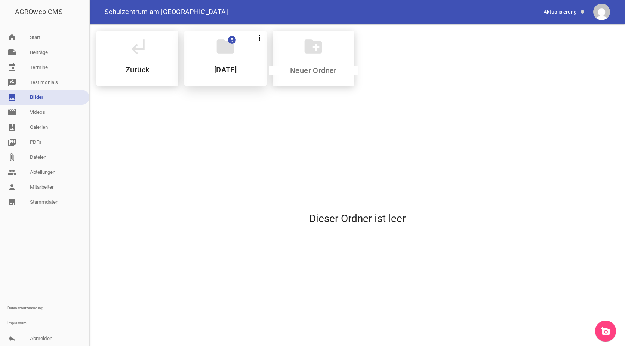
click at [229, 60] on div "folder 5 more_vert Teilen Bearbeiten Löschen [DATE]" at bounding box center [225, 58] width 82 height 55
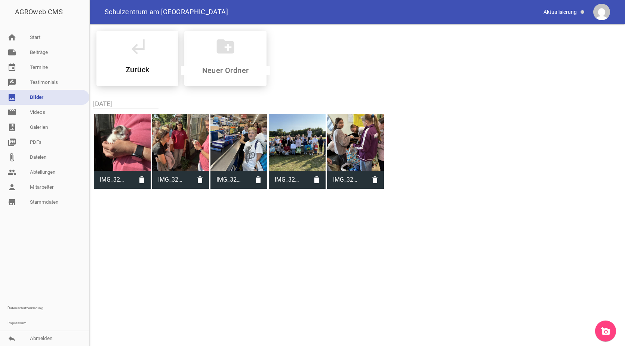
click at [608, 329] on icon "add_a_photo" at bounding box center [605, 330] width 9 height 9
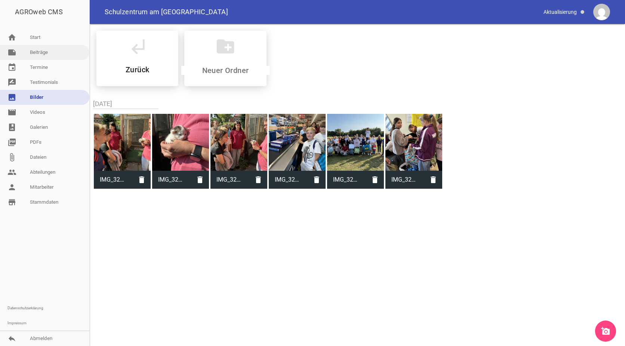
click at [47, 50] on link "note Beiträge" at bounding box center [44, 52] width 89 height 15
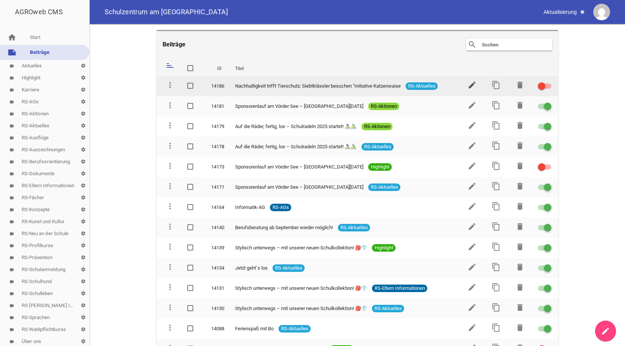
click at [470, 84] on icon "edit" at bounding box center [472, 84] width 9 height 9
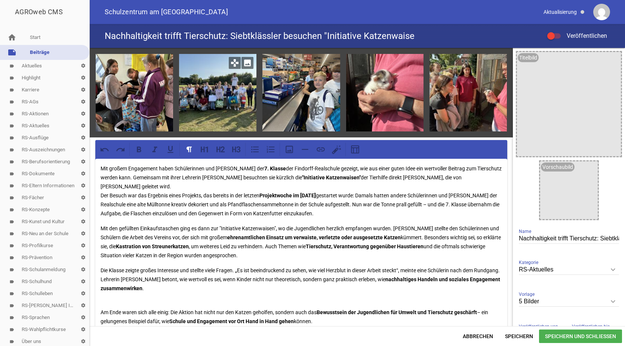
click at [247, 64] on icon "image" at bounding box center [248, 63] width 12 height 12
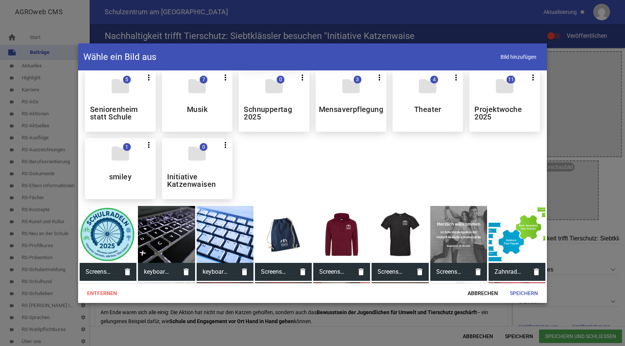
scroll to position [524, 0]
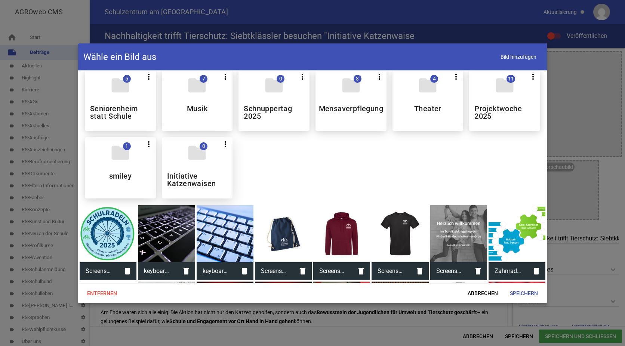
click at [186, 173] on h5 "Initiative Katzenwaisen" at bounding box center [197, 179] width 61 height 15
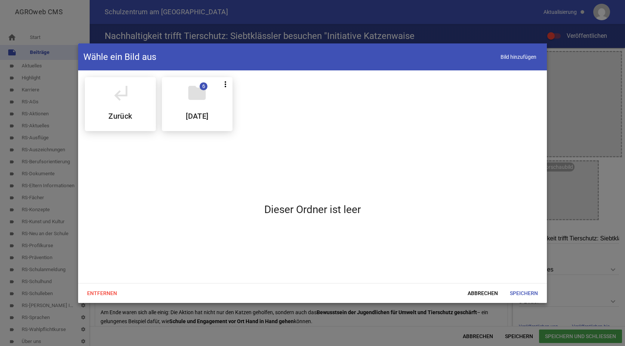
scroll to position [0, 0]
click at [189, 128] on div "folder 6 more_vert Teilen Bearbeiten Löschen [DATE]" at bounding box center [197, 104] width 71 height 54
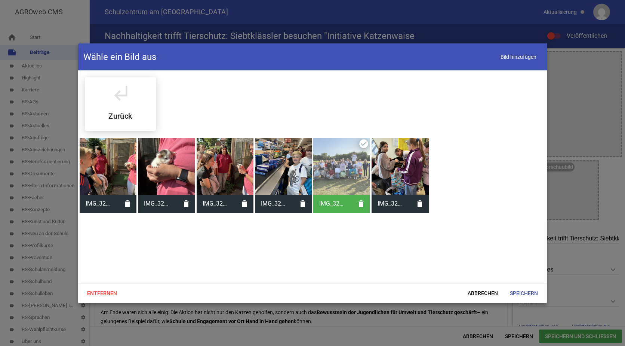
click at [104, 154] on div at bounding box center [108, 166] width 57 height 57
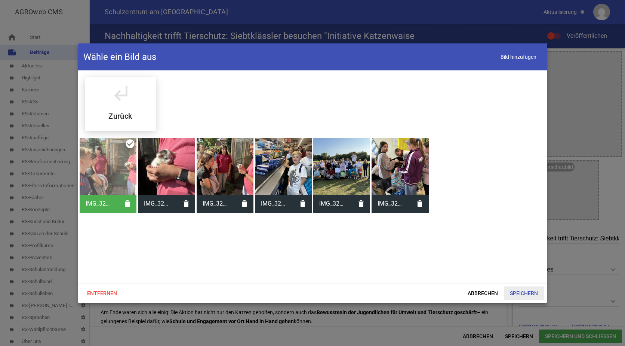
click at [527, 293] on span "Speichern" at bounding box center [524, 292] width 40 height 13
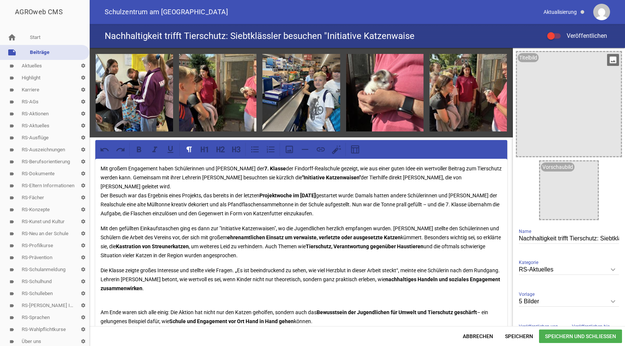
click at [612, 59] on icon "image" at bounding box center [613, 60] width 12 height 12
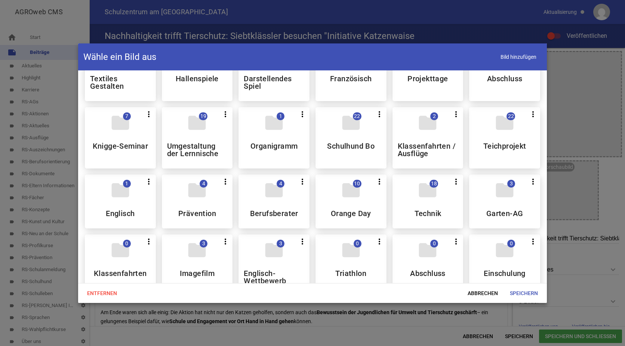
scroll to position [486, 0]
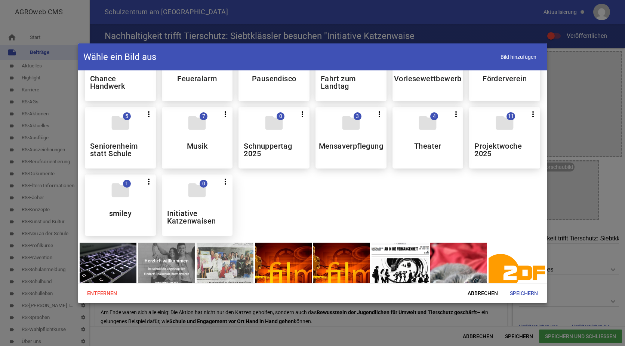
click at [199, 214] on h5 "Initiative Katzenwaisen" at bounding box center [197, 216] width 61 height 15
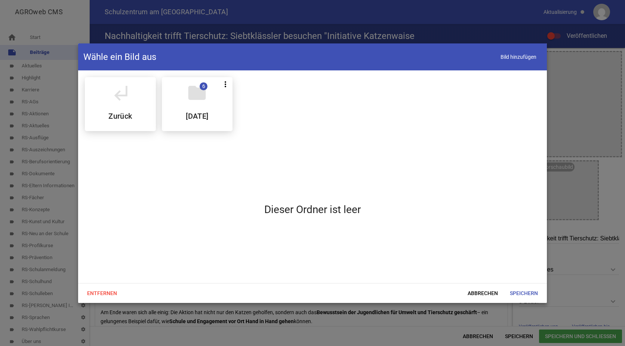
scroll to position [0, 0]
click at [201, 87] on span "6" at bounding box center [204, 86] width 8 height 8
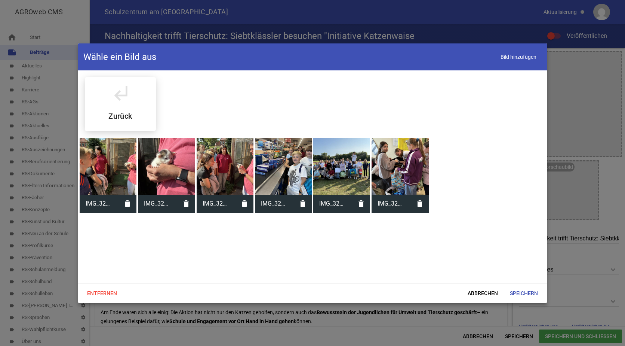
click at [345, 146] on div at bounding box center [341, 166] width 57 height 57
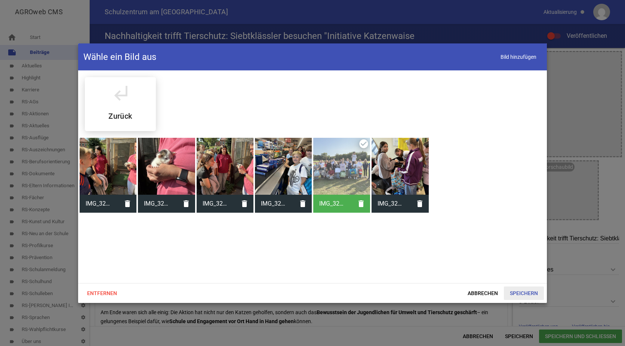
click at [520, 291] on span "Speichern" at bounding box center [524, 292] width 40 height 13
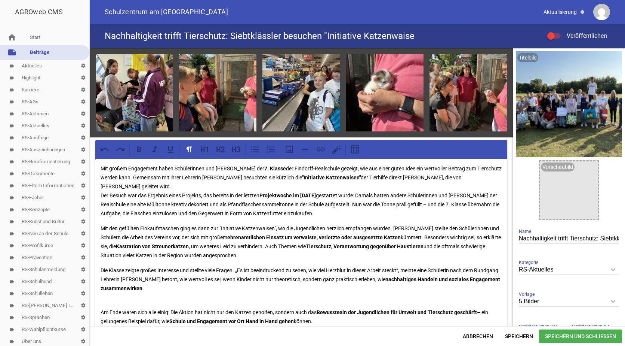
click at [552, 35] on span at bounding box center [551, 35] width 3 height 3
click at [558, 31] on input "Veröffentlichen" at bounding box center [558, 31] width 0 height 0
click at [519, 336] on span "Speichern" at bounding box center [519, 335] width 40 height 13
click at [553, 334] on span "Speichern und Schließen" at bounding box center [580, 335] width 83 height 13
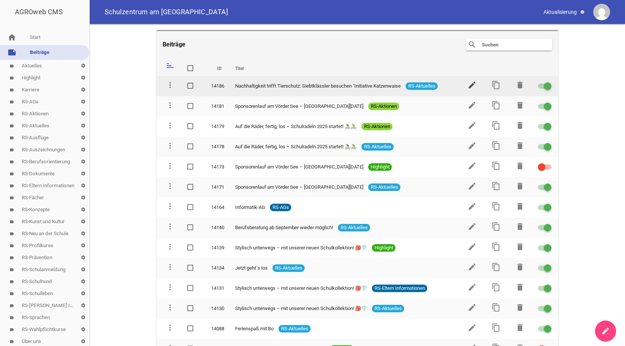
click at [469, 84] on icon "edit" at bounding box center [472, 84] width 9 height 9
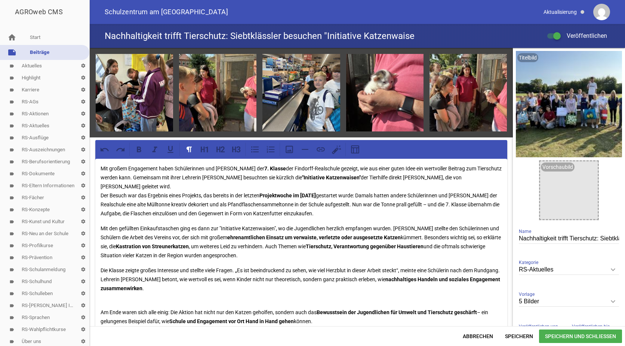
click at [599, 237] on input "Nachhaltigkeit trifft Tierschutz: Siebtklässler besuchen "Initiative Katzenwaise" at bounding box center [569, 238] width 100 height 10
click at [558, 238] on input "Nachhaltigkeit trifft Tierschutz: Siebtklässler besuchen "Initiative Katzenwaise" at bounding box center [569, 238] width 100 height 10
click at [615, 238] on input "Nachhaltigkeit trifft Tierschutz: Siebtklässler besuchen Initiative Katzenwaise" at bounding box center [569, 238] width 100 height 10
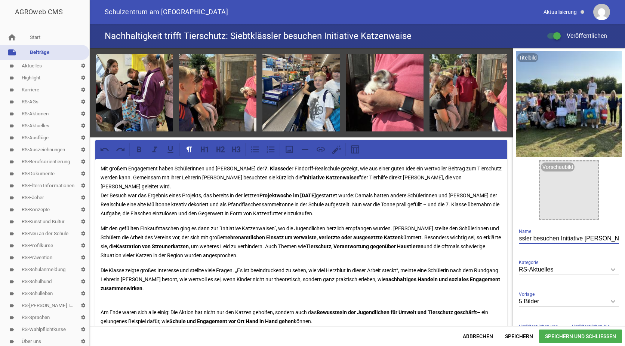
scroll to position [0, 105]
type input "Nachhaltigkeit trifft Tierschutz: Siebtklässler besuchen Initiative [PERSON_NAM…"
click at [562, 336] on span "Speichern und Schließen" at bounding box center [580, 335] width 83 height 13
